Goal: Task Accomplishment & Management: Use online tool/utility

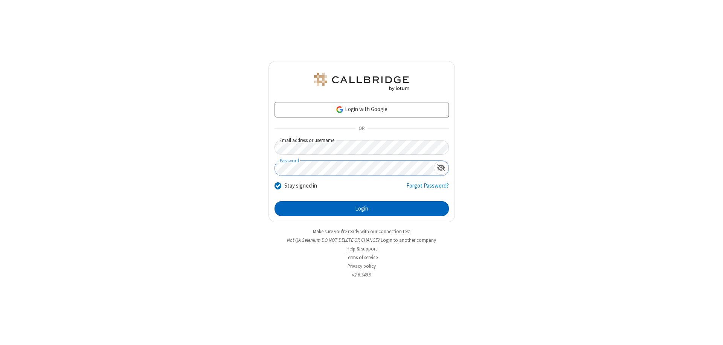
click at [361, 209] on button "Login" at bounding box center [361, 208] width 174 height 15
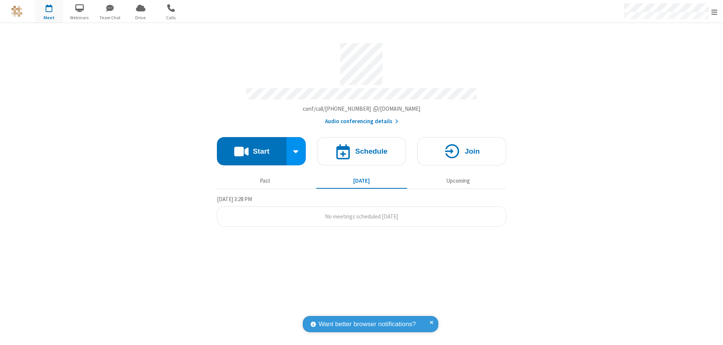
click at [251, 148] on button "Start" at bounding box center [252, 151] width 70 height 28
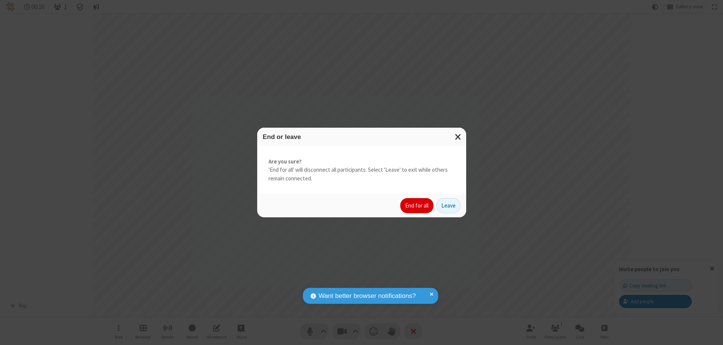
click at [417, 206] on button "End for all" at bounding box center [416, 205] width 33 height 15
